Goal: Information Seeking & Learning: Learn about a topic

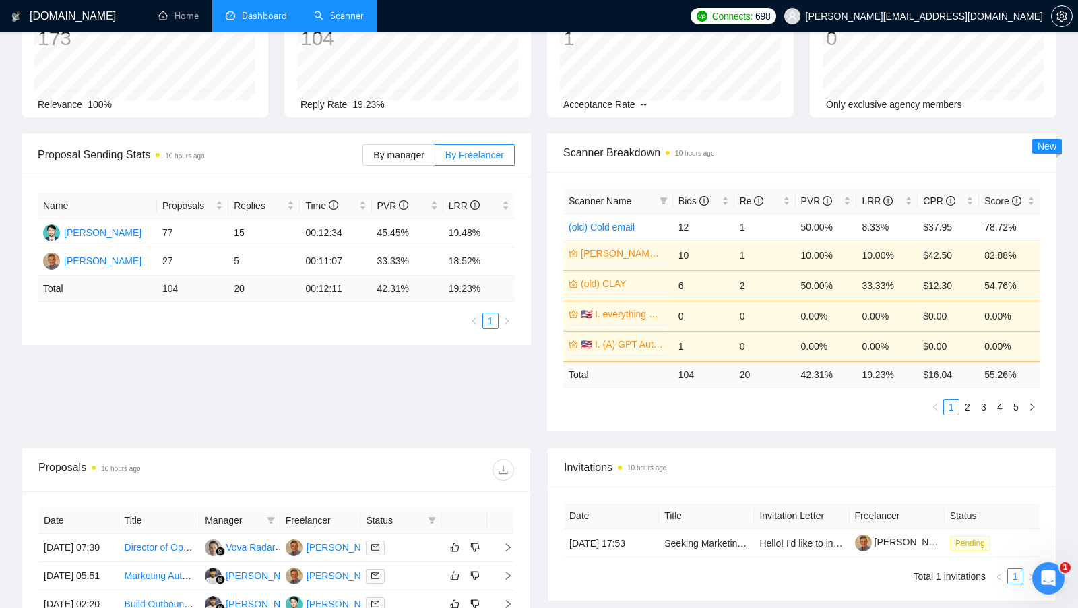
click at [317, 22] on link "Scanner" at bounding box center [339, 15] width 50 height 11
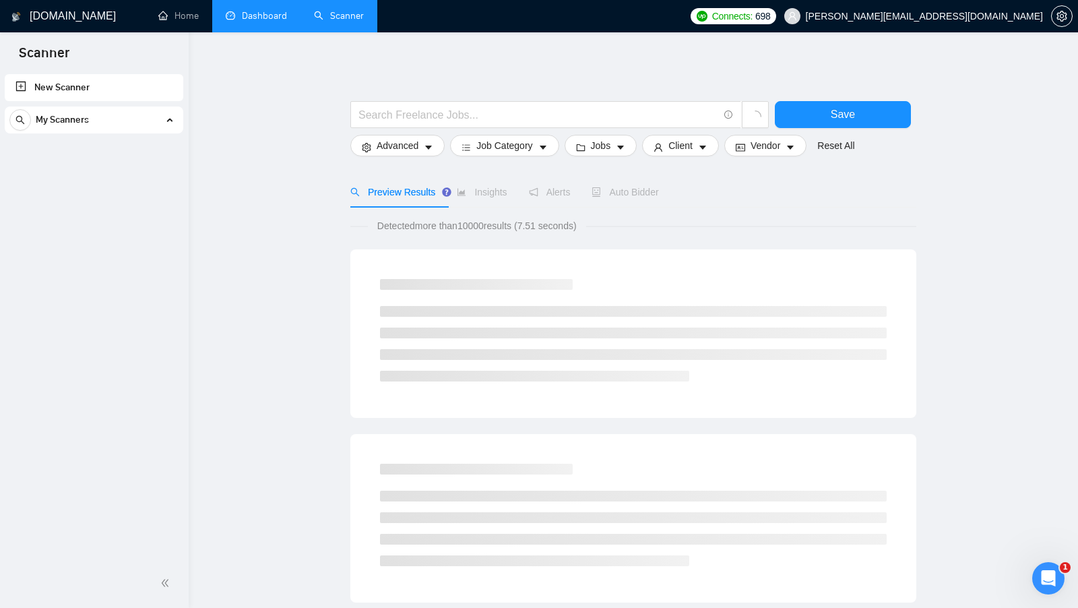
click at [287, 22] on link "Dashboard" at bounding box center [256, 15] width 61 height 11
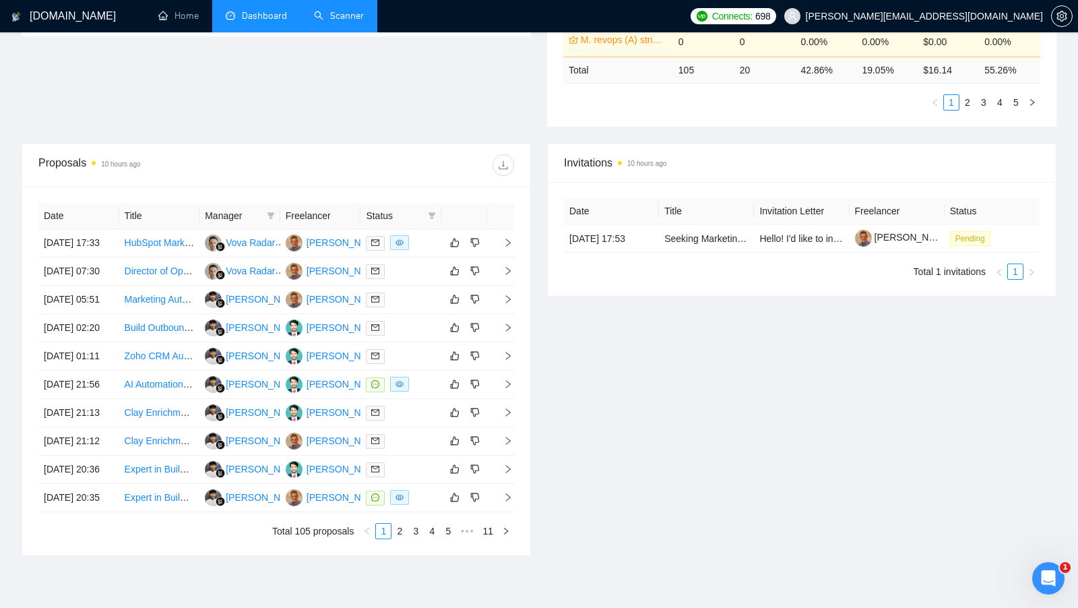
scroll to position [429, 0]
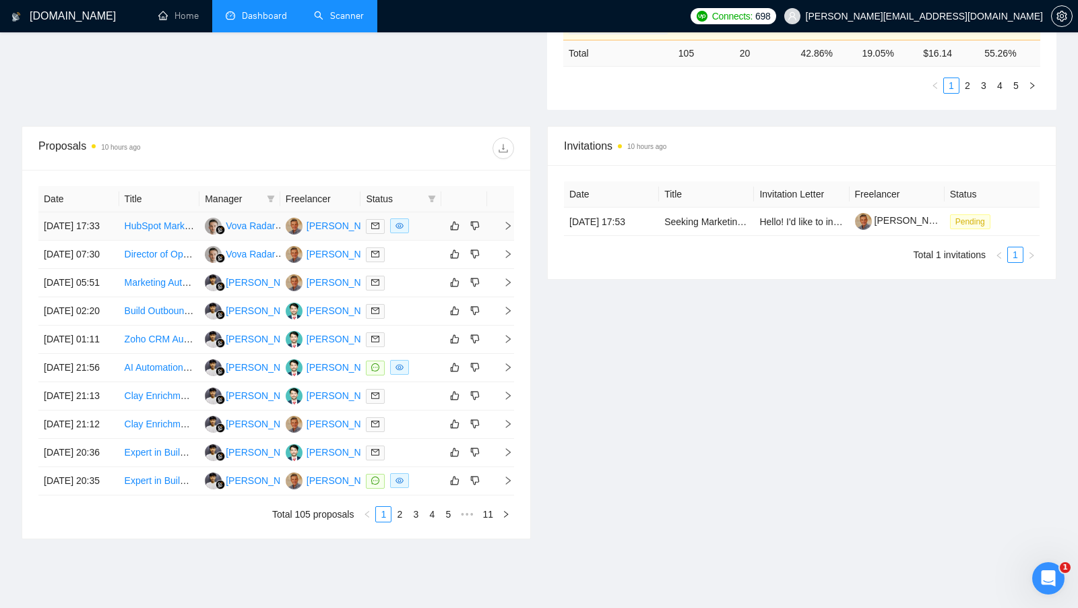
click at [428, 229] on div at bounding box center [401, 226] width 70 height 16
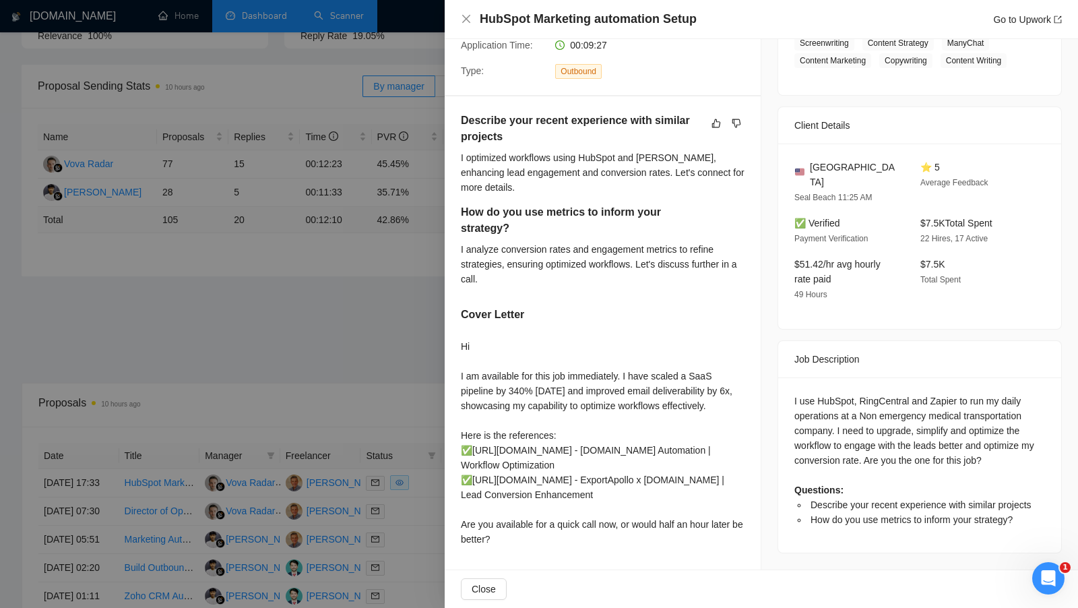
scroll to position [166, 0]
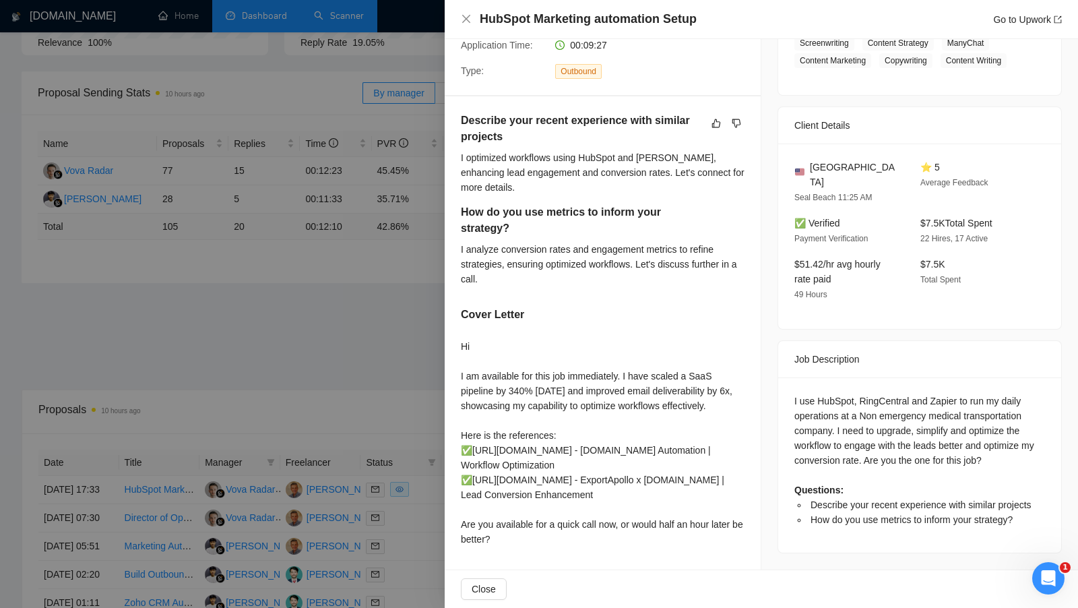
click at [333, 349] on div at bounding box center [539, 304] width 1078 height 608
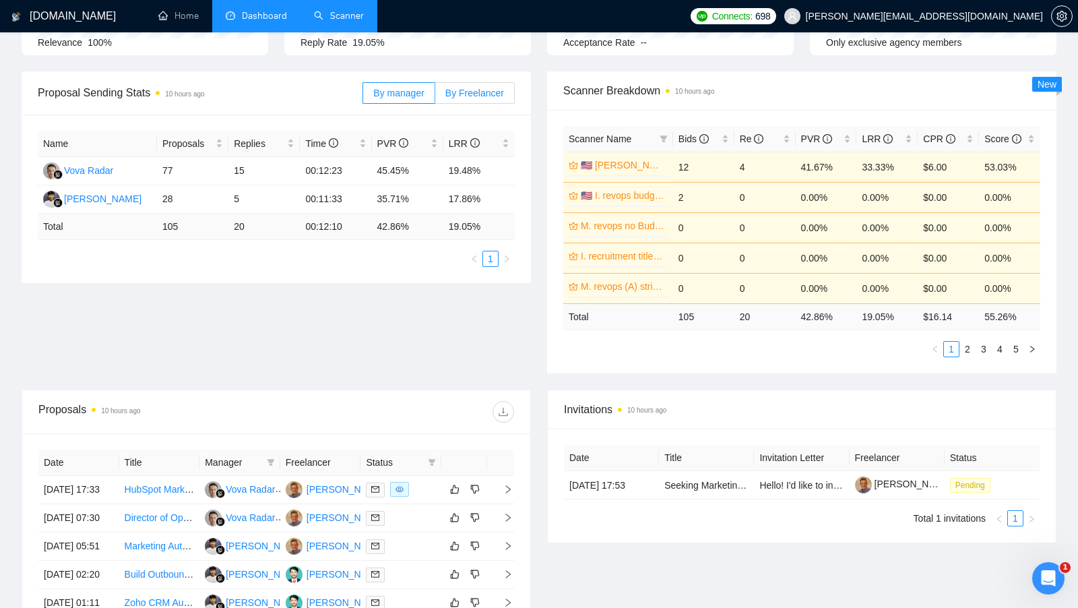
click at [478, 84] on label "By Freelancer" at bounding box center [475, 93] width 80 height 22
click at [435, 96] on input "By Freelancer" at bounding box center [435, 96] width 0 height 0
click at [410, 100] on label "By manager" at bounding box center [399, 93] width 72 height 22
click at [363, 96] on input "By manager" at bounding box center [363, 96] width 0 height 0
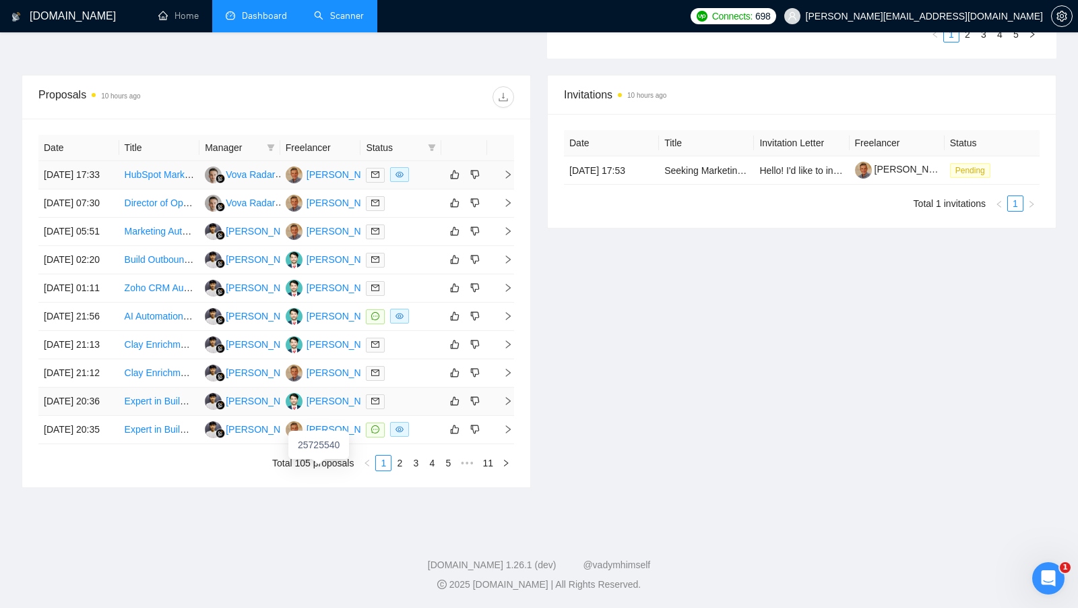
scroll to position [497, 0]
click at [419, 324] on div at bounding box center [401, 317] width 70 height 16
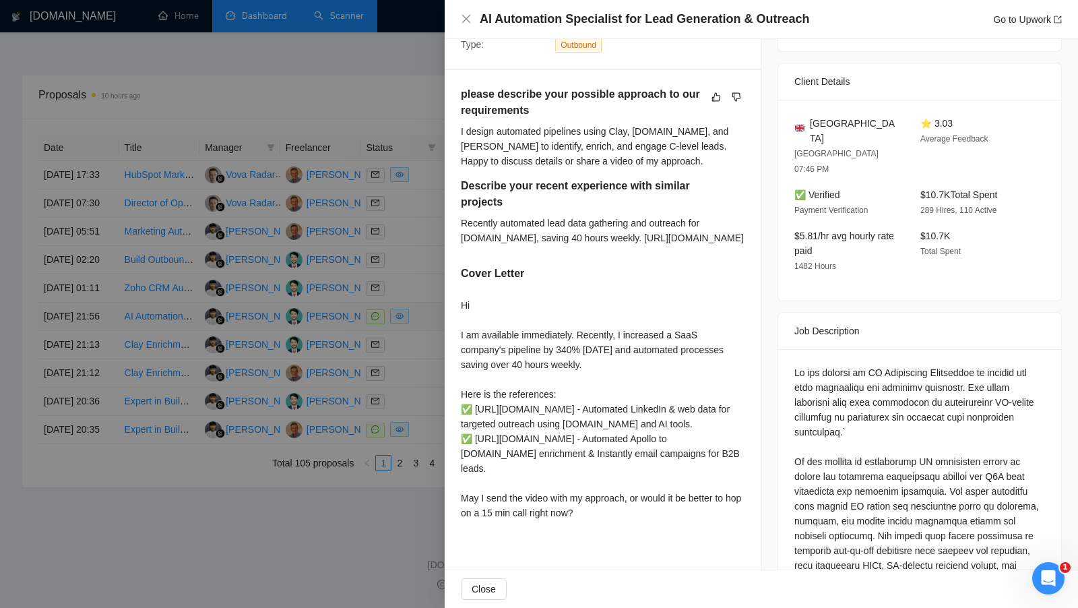
click at [419, 365] on div at bounding box center [539, 304] width 1078 height 608
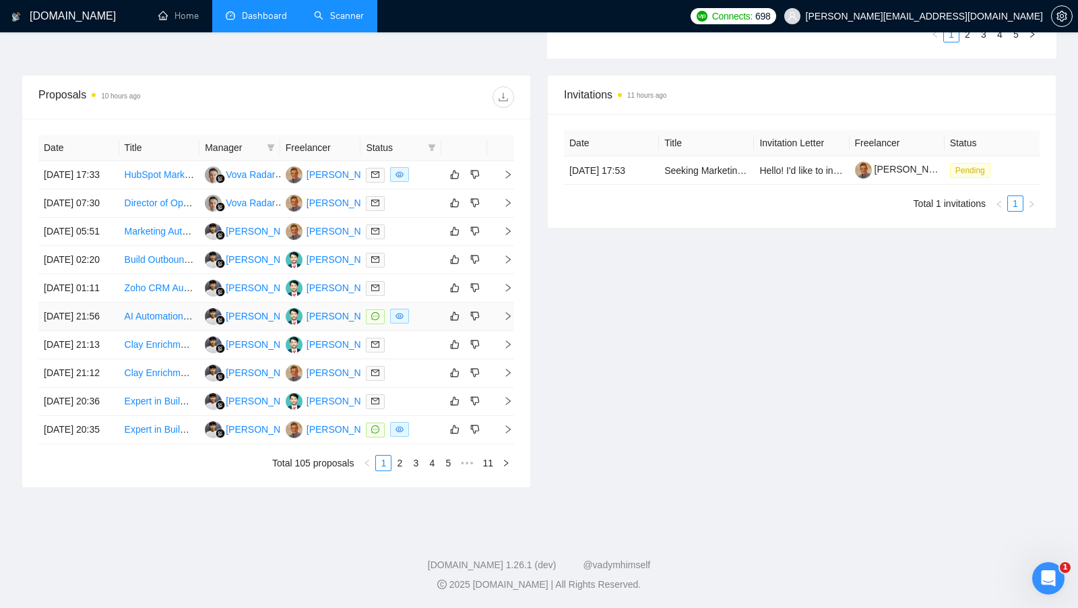
click at [340, 323] on div "[PERSON_NAME]" at bounding box center [346, 316] width 78 height 15
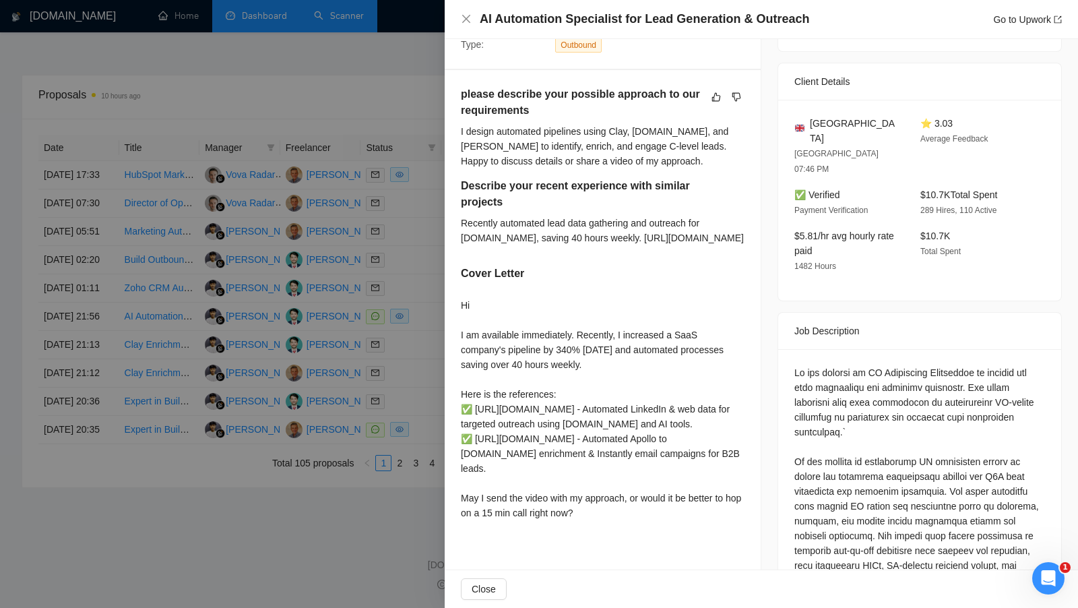
click at [334, 246] on div at bounding box center [539, 304] width 1078 height 608
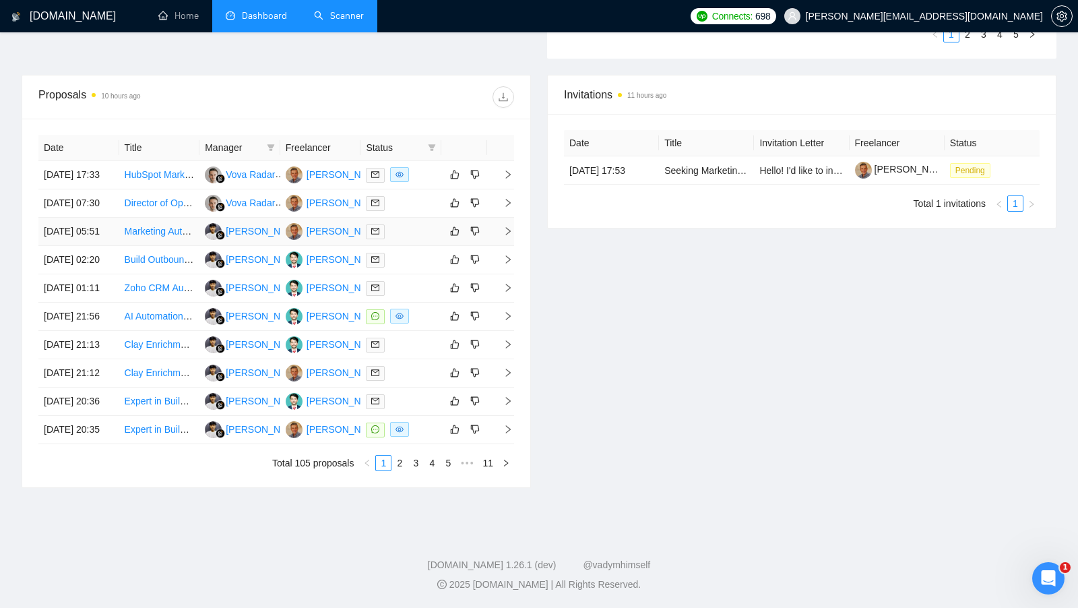
click at [334, 239] on div "[PERSON_NAME]" at bounding box center [346, 231] width 78 height 15
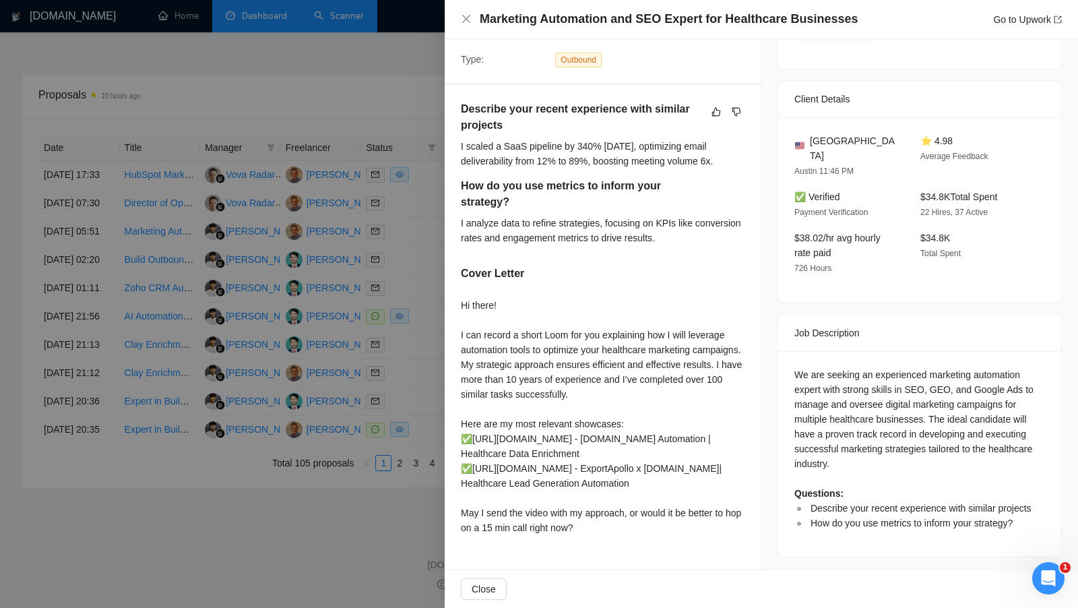
click at [346, 207] on div at bounding box center [539, 304] width 1078 height 608
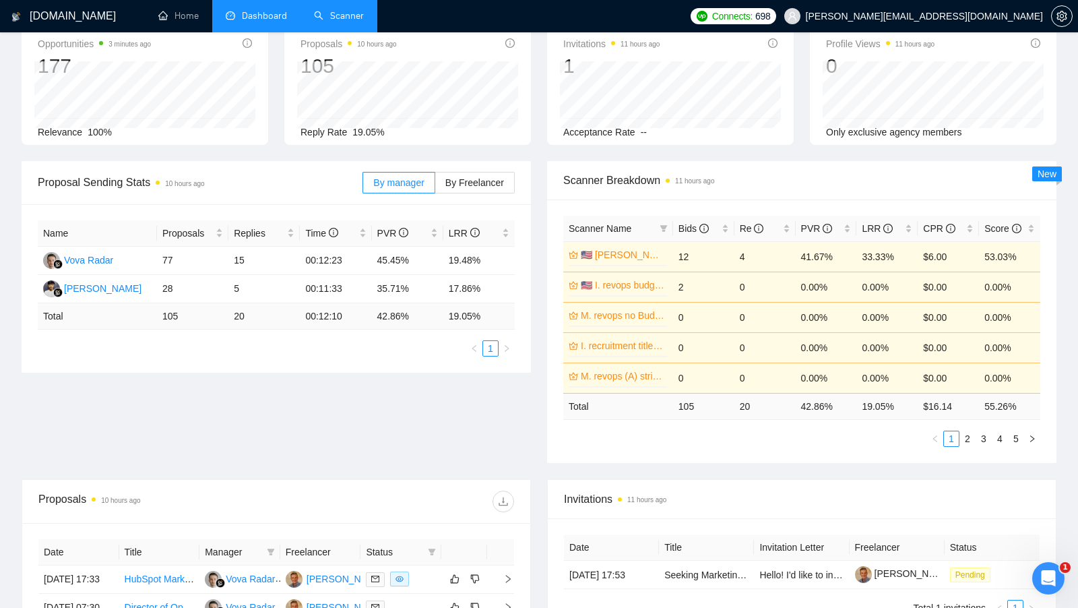
scroll to position [0, 0]
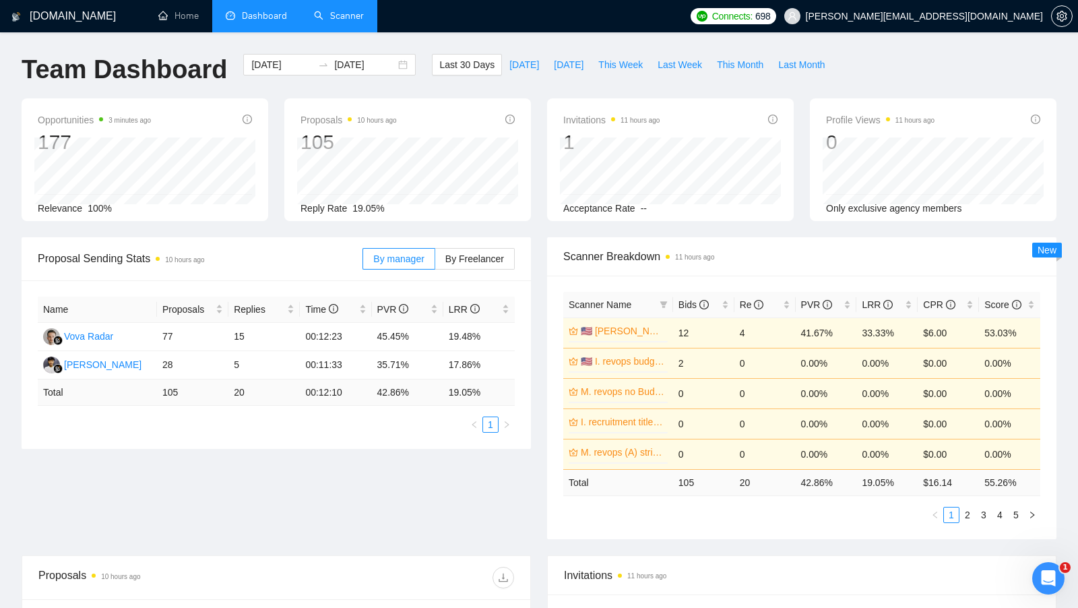
click at [335, 22] on link "Scanner" at bounding box center [339, 15] width 50 height 11
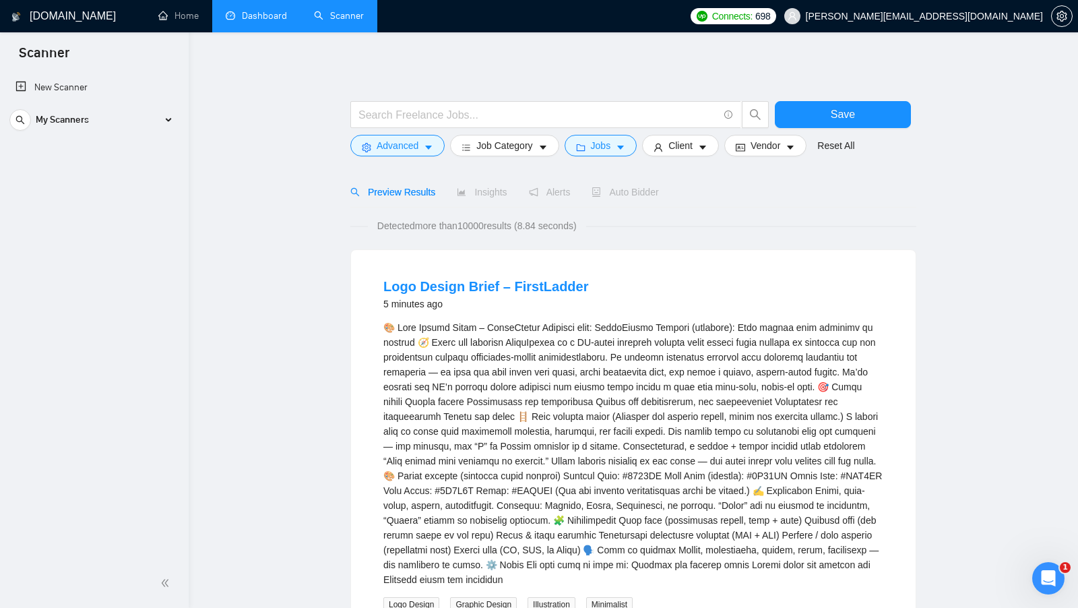
click at [285, 22] on link "Dashboard" at bounding box center [256, 15] width 61 height 11
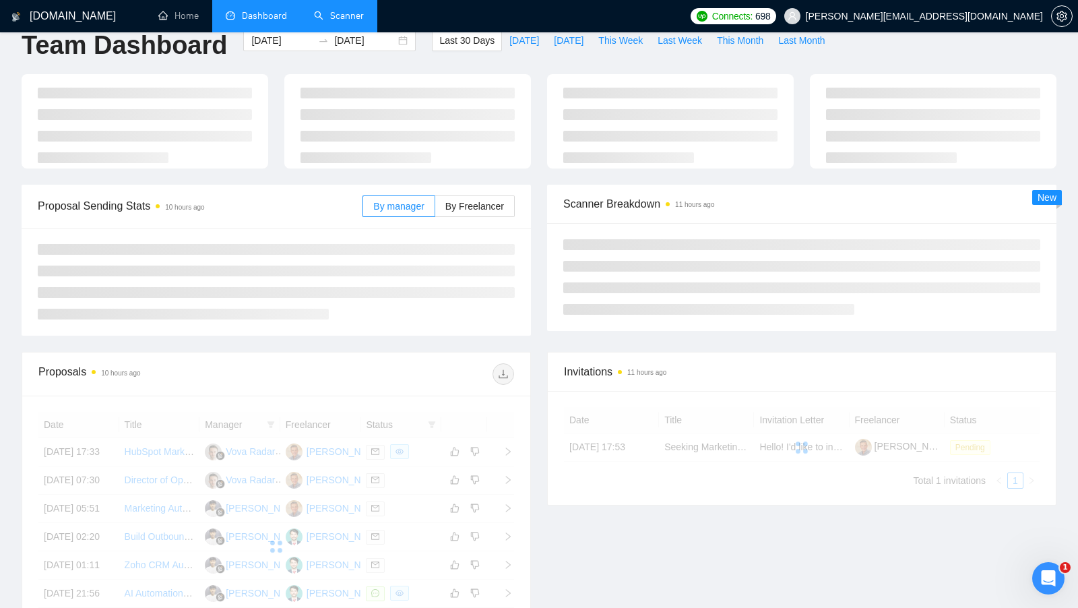
scroll to position [29, 0]
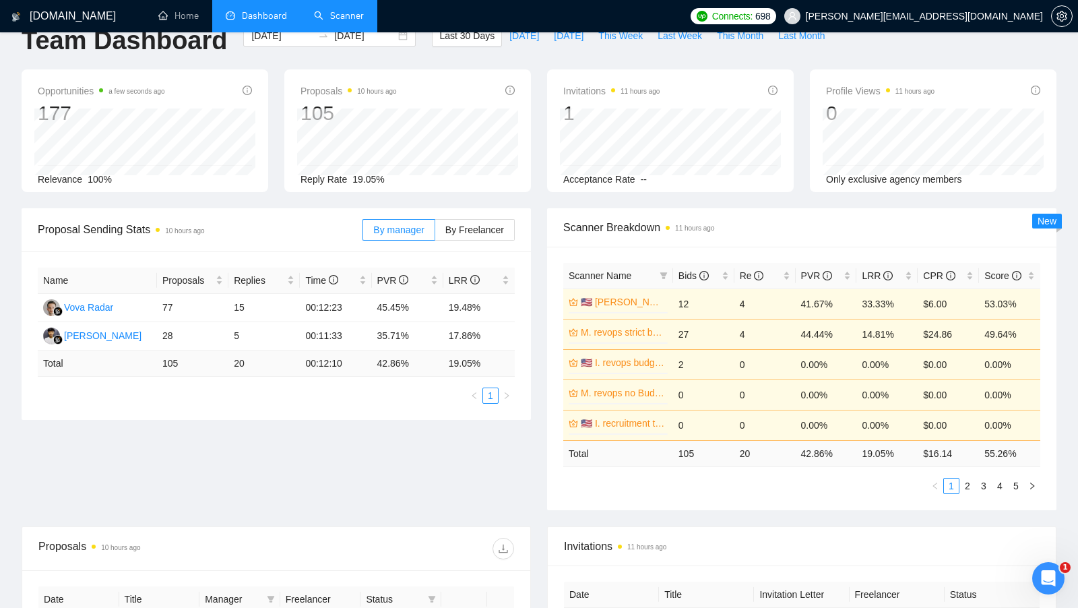
click at [347, 10] on link "Scanner" at bounding box center [339, 15] width 50 height 11
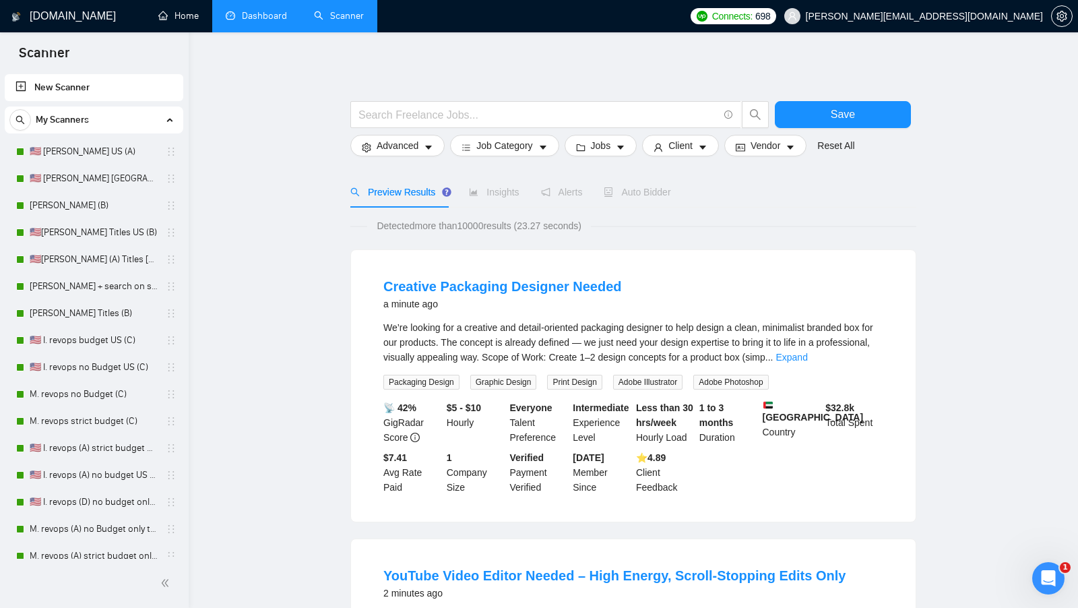
click at [232, 14] on link "Dashboard" at bounding box center [256, 15] width 61 height 11
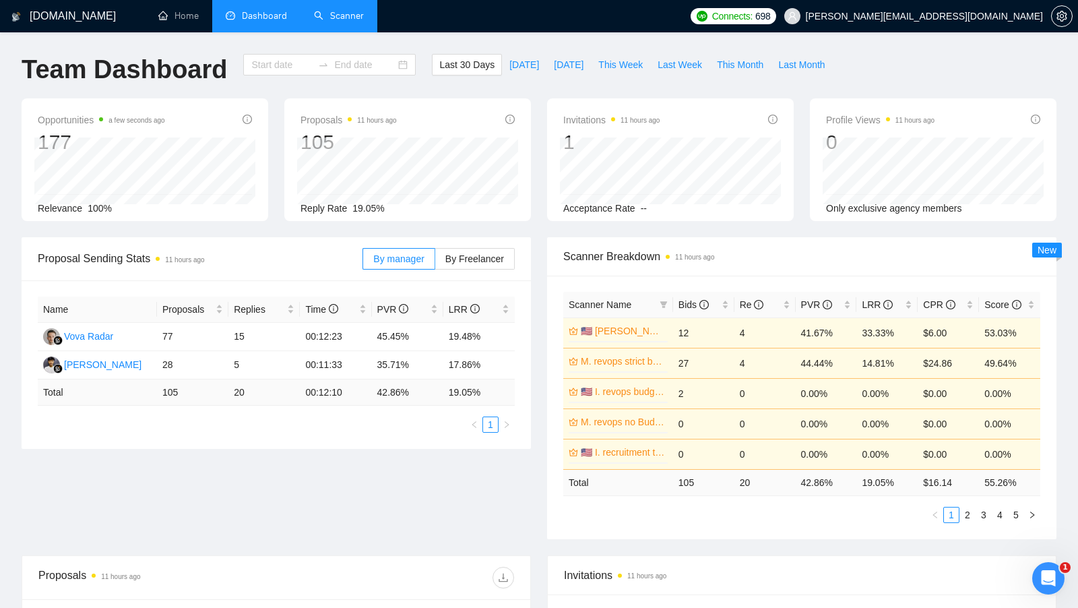
type input "[DATE]"
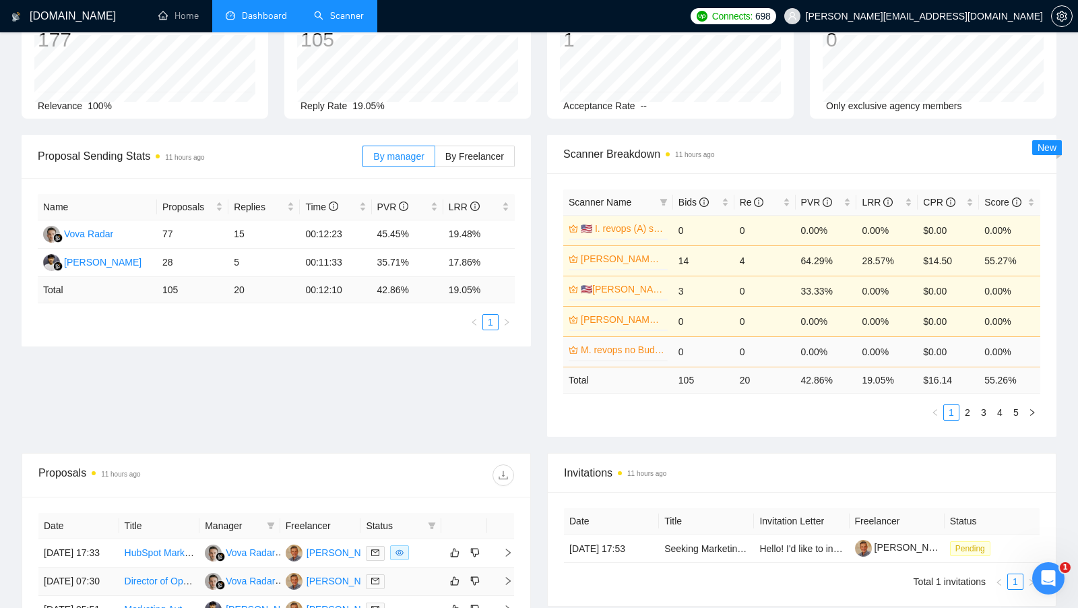
scroll to position [94, 0]
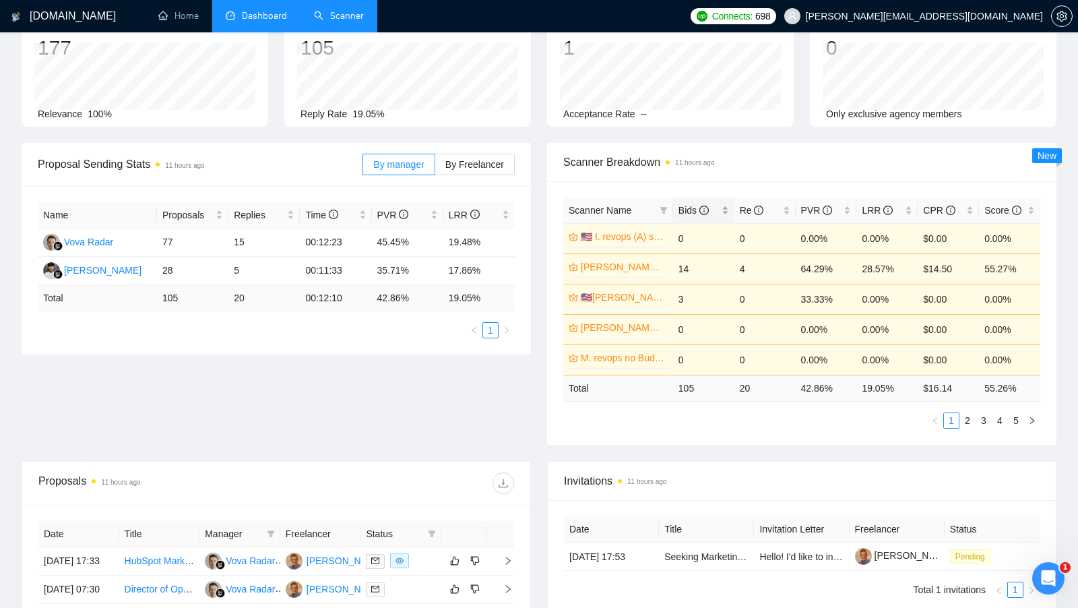
click at [729, 209] on div "Bids" at bounding box center [704, 210] width 51 height 15
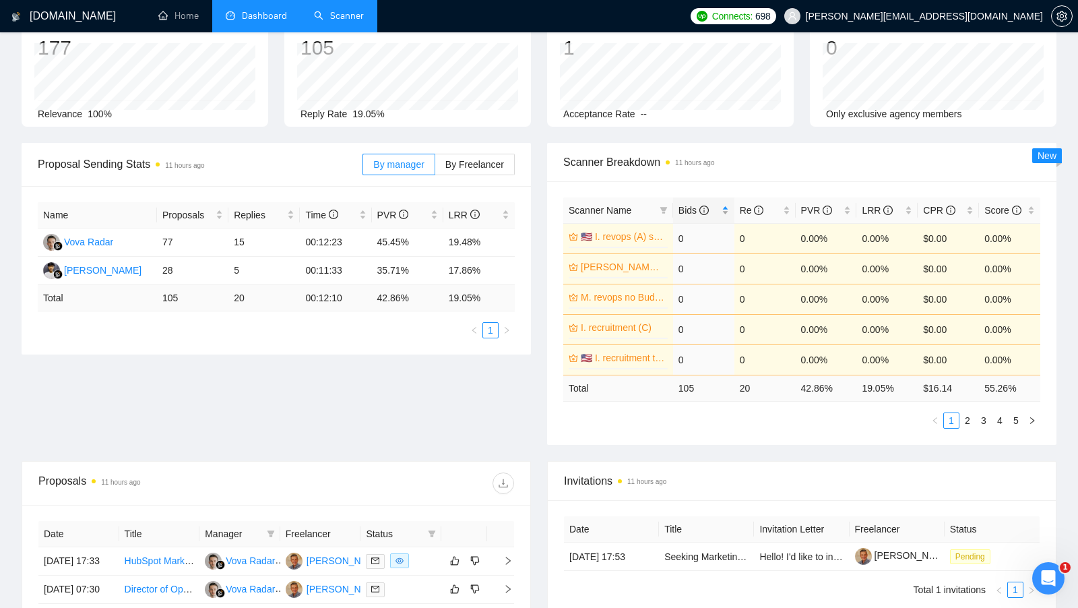
click at [729, 209] on div "Bids" at bounding box center [704, 210] width 51 height 15
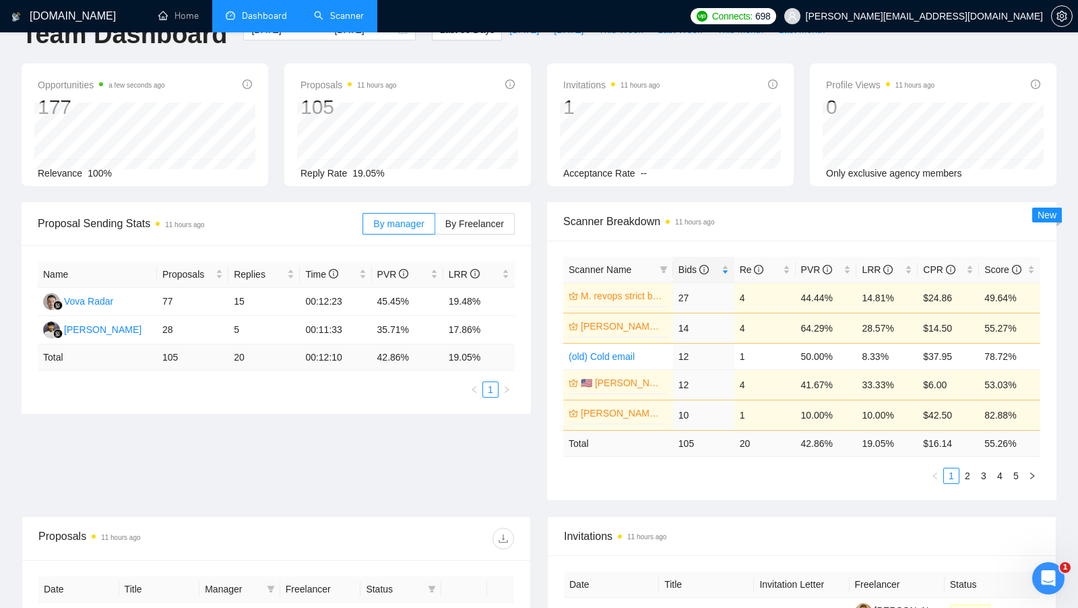
scroll to position [32, 0]
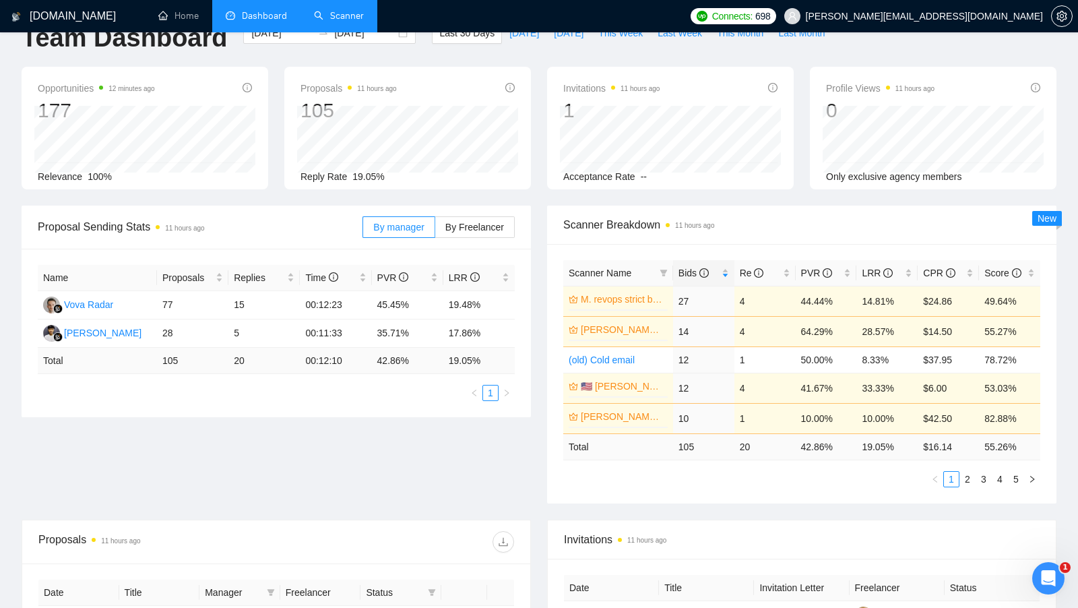
click at [270, 9] on li "Dashboard" at bounding box center [256, 16] width 88 height 32
click at [338, 10] on link "Scanner" at bounding box center [339, 15] width 50 height 11
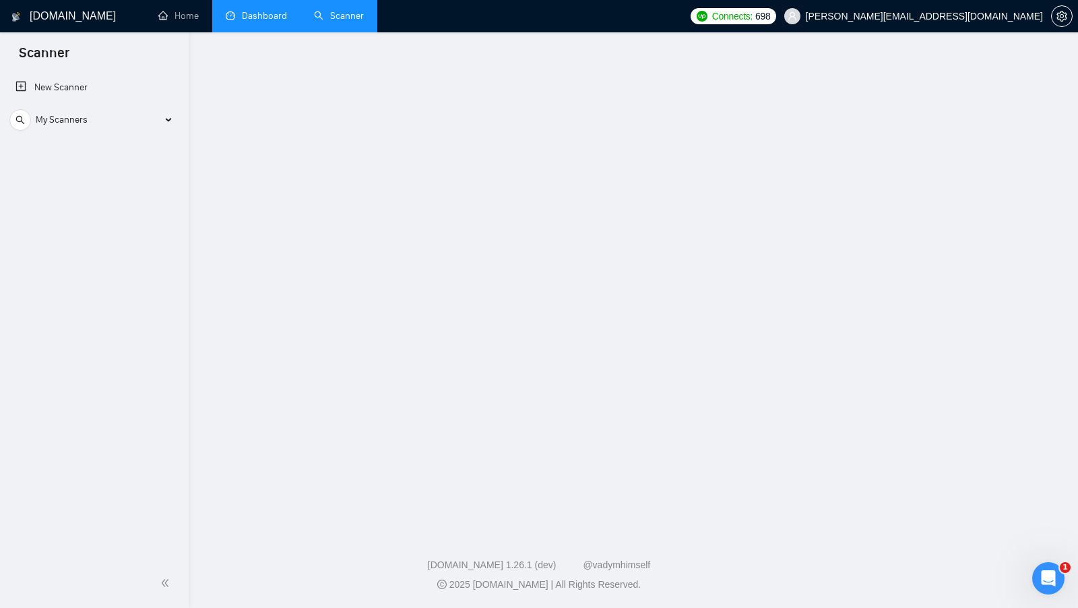
click at [283, 10] on link "Dashboard" at bounding box center [256, 15] width 61 height 11
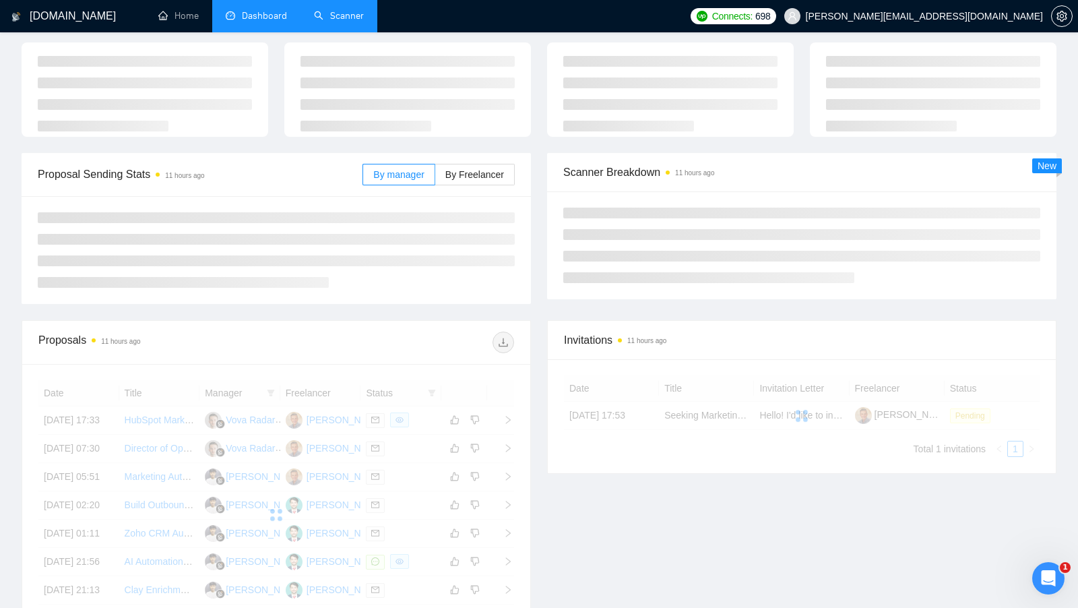
scroll to position [59, 0]
